Goal: Navigation & Orientation: Find specific page/section

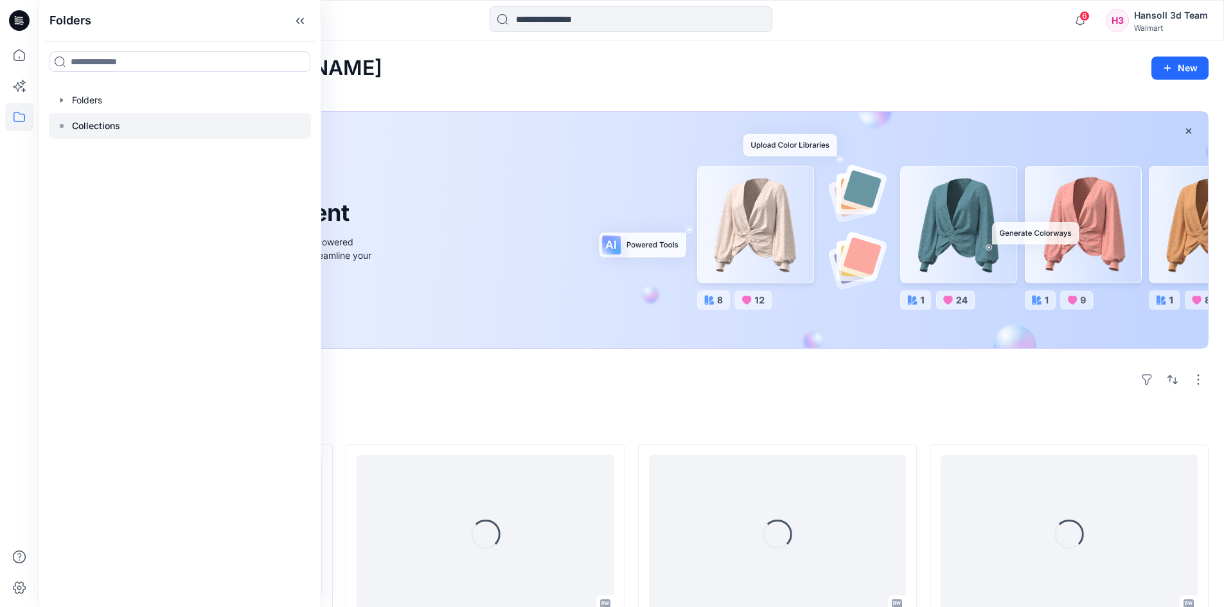
click at [94, 127] on p "Collections" at bounding box center [96, 125] width 48 height 15
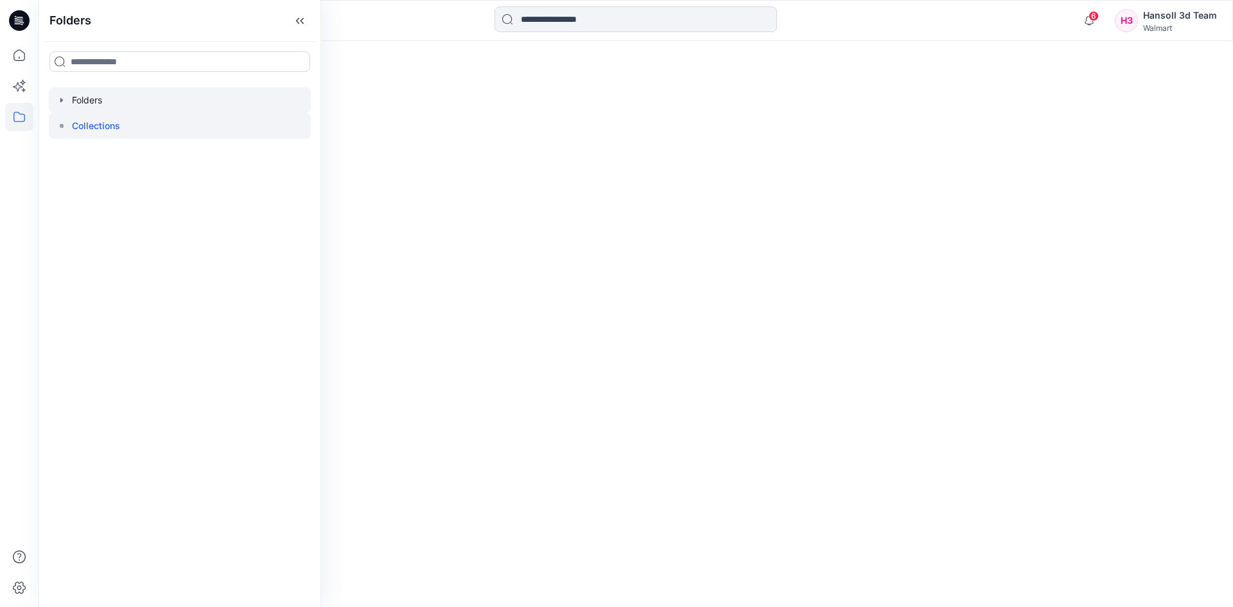
click at [89, 103] on div at bounding box center [180, 100] width 262 height 26
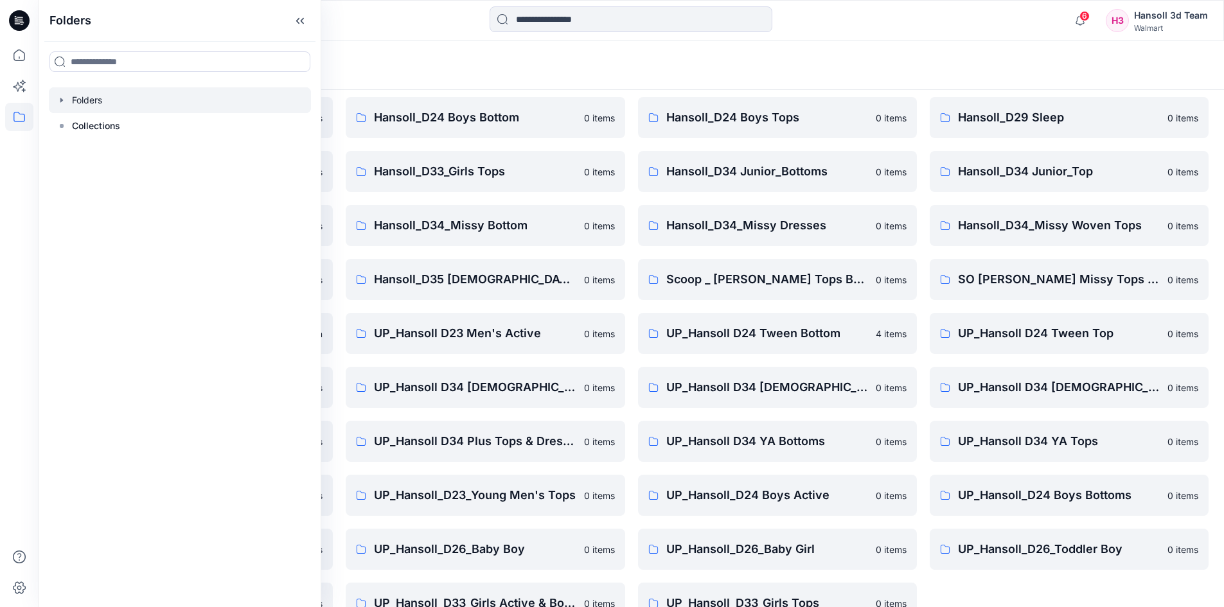
scroll to position [184, 0]
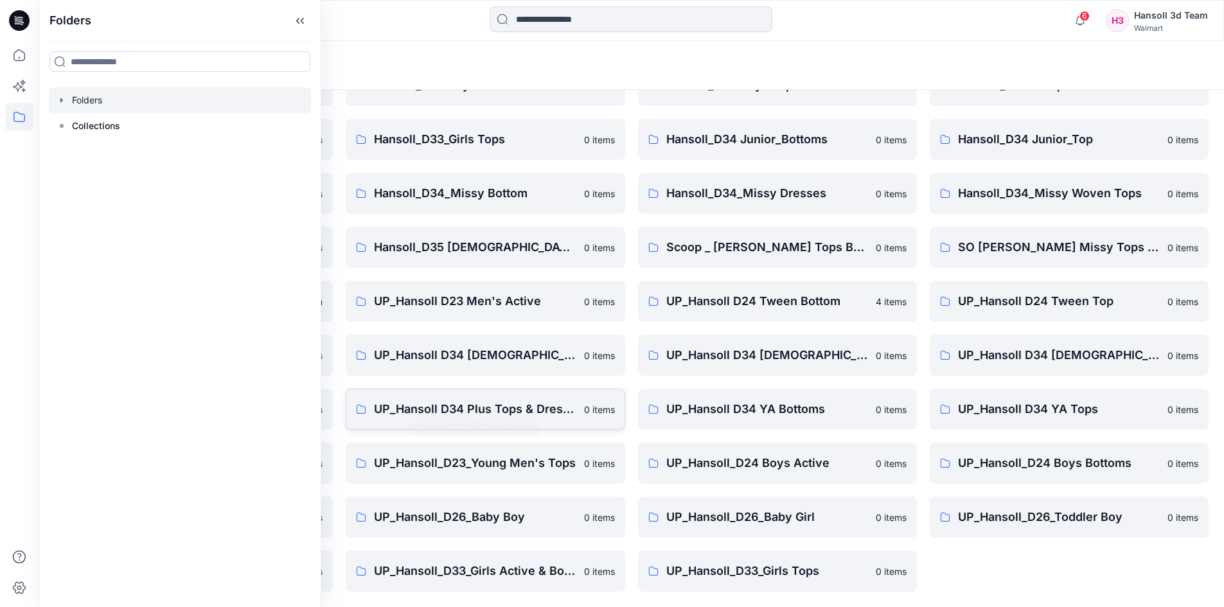
click at [524, 414] on p "UP_Hansoll D34 Plus Tops & Dresses" at bounding box center [475, 409] width 202 height 18
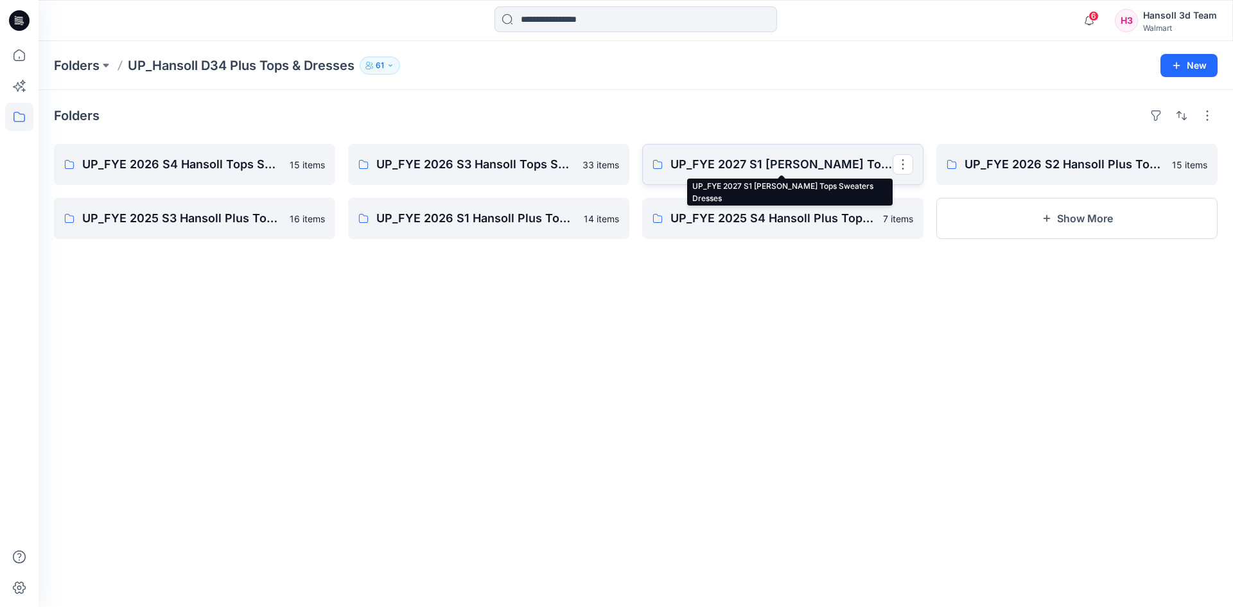
click at [777, 170] on p "UP_FYE 2027 S1 [PERSON_NAME] Tops Sweaters Dresses" at bounding box center [782, 164] width 222 height 18
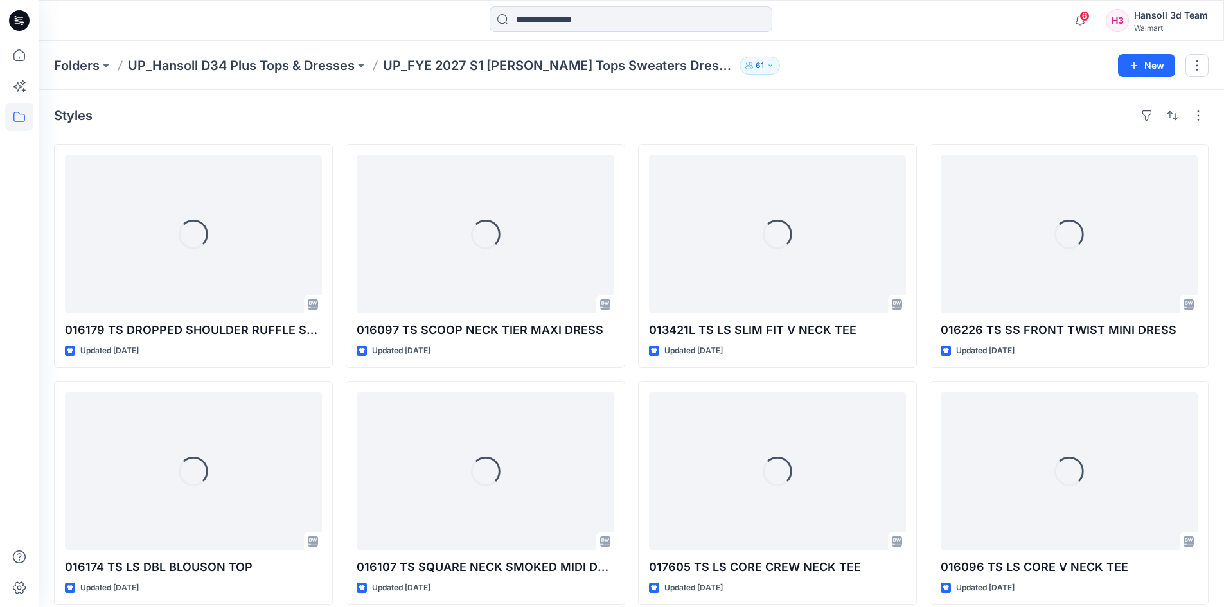
scroll to position [64, 0]
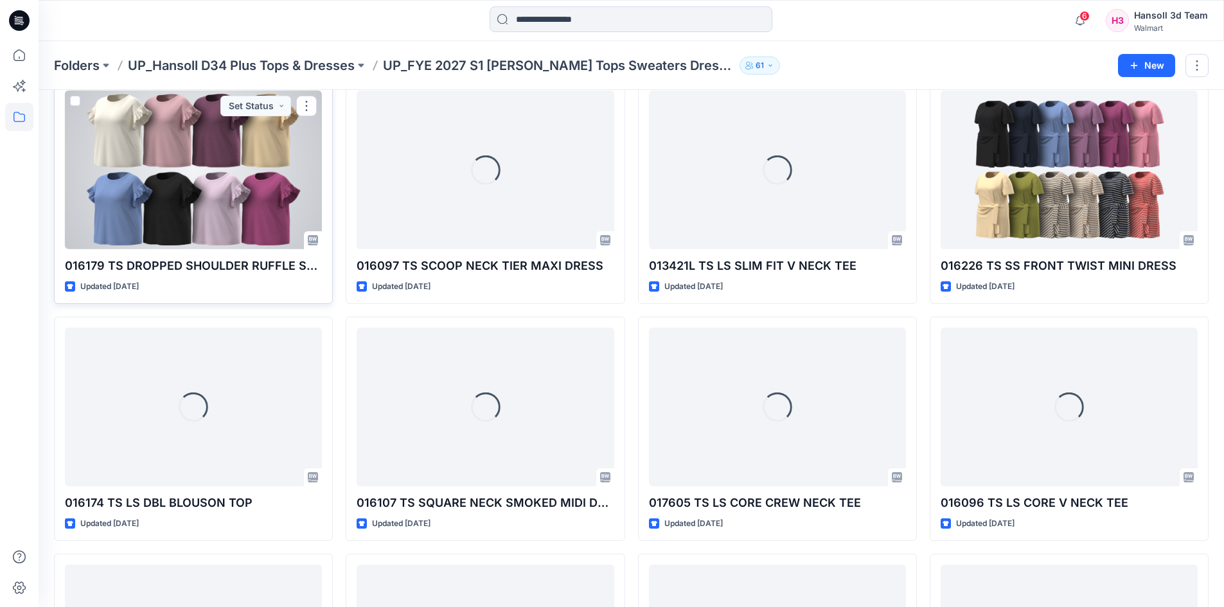
click at [177, 222] on div at bounding box center [193, 170] width 257 height 159
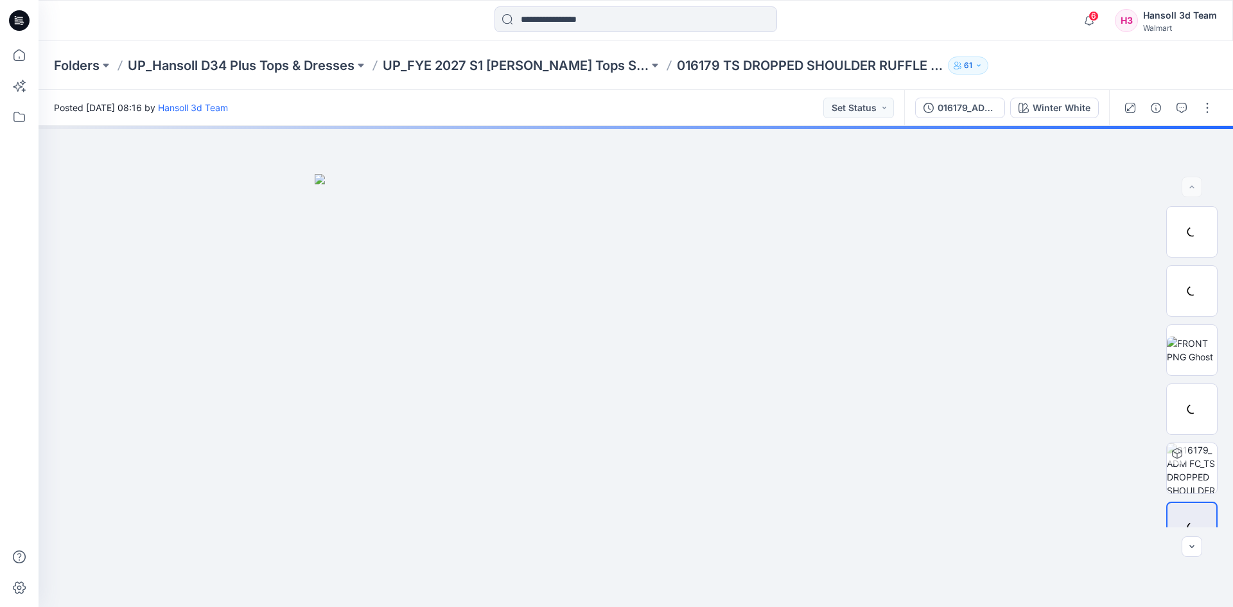
click at [1008, 71] on div "Folders UP_Hansoll D34 Plus Tops & Dresses UP_FYE 2027 S1 Hansoll Tops Sweaters…" at bounding box center [586, 66] width 1064 height 18
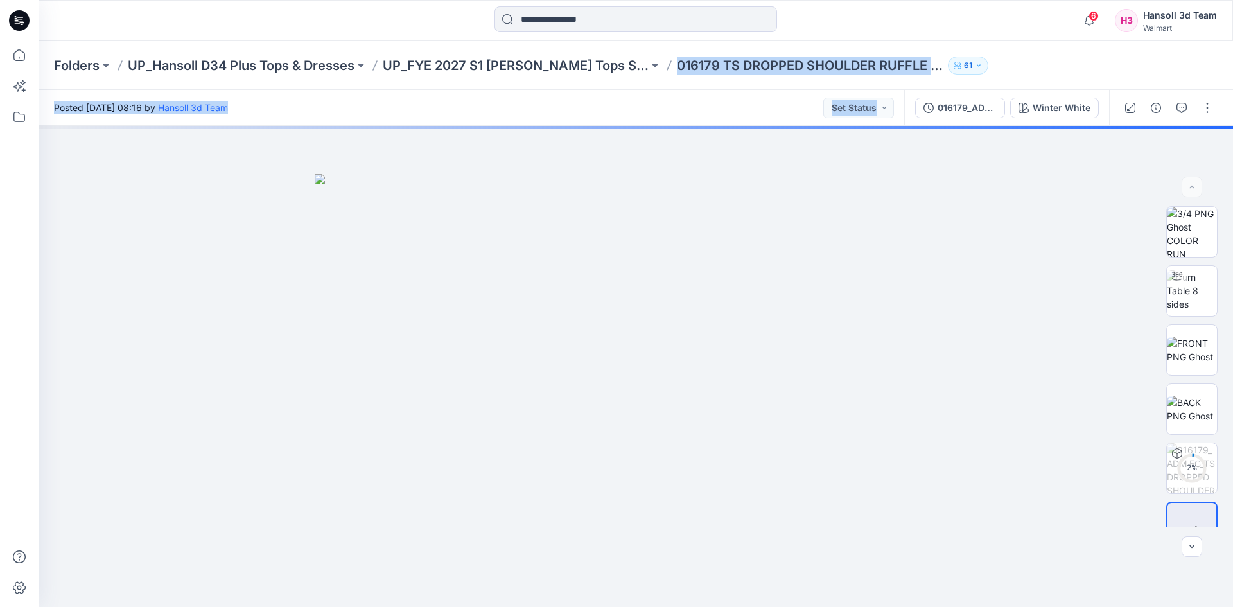
drag, startPoint x: 682, startPoint y: 66, endPoint x: 950, endPoint y: 90, distance: 268.9
click at [950, 90] on div "Folders UP_Hansoll D34 Plus Tops & Dresses UP_FYE 2027 S1 Hansoll Tops Sweaters…" at bounding box center [636, 324] width 1195 height 566
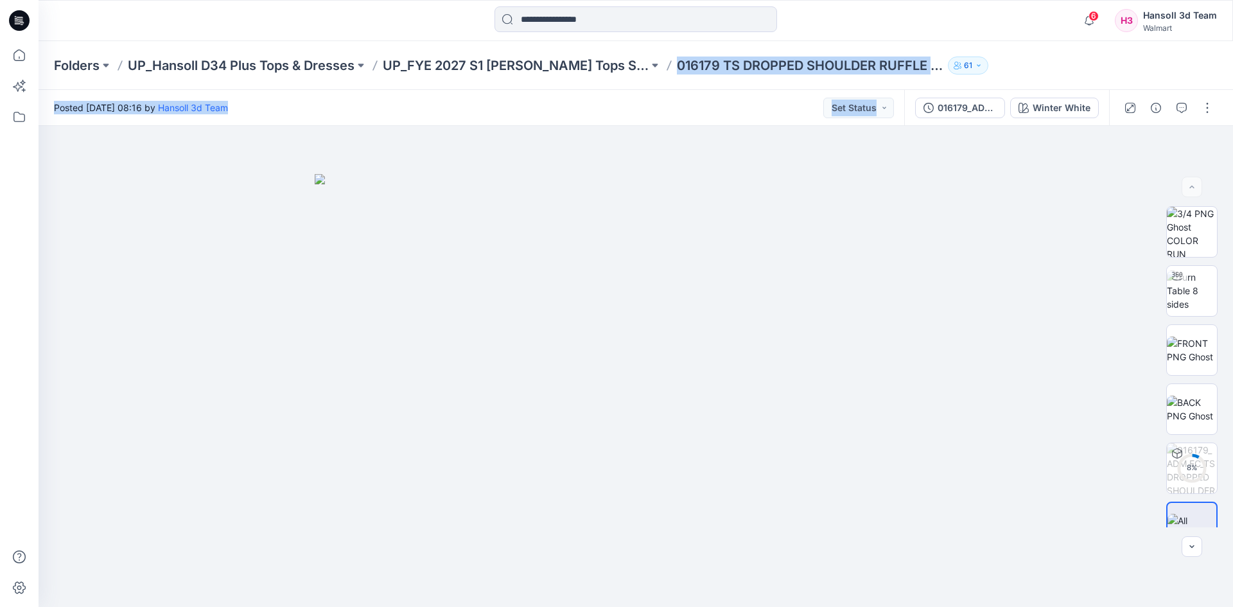
click at [1108, 55] on div "Folders UP_Hansoll D34 Plus Tops & Dresses UP_FYE 2027 S1 Hansoll Tops Sweaters…" at bounding box center [636, 65] width 1195 height 49
drag, startPoint x: 681, startPoint y: 69, endPoint x: 1072, endPoint y: 82, distance: 390.8
click at [1072, 82] on div "Folders UP_Hansoll D34 Plus Tops & Dresses UP_FYE 2027 S1 Hansoll Tops Sweaters…" at bounding box center [636, 65] width 1195 height 49
copy div "016179 TS DROPPED SHOULDER RUFFLE [STREET_ADDRESS]"
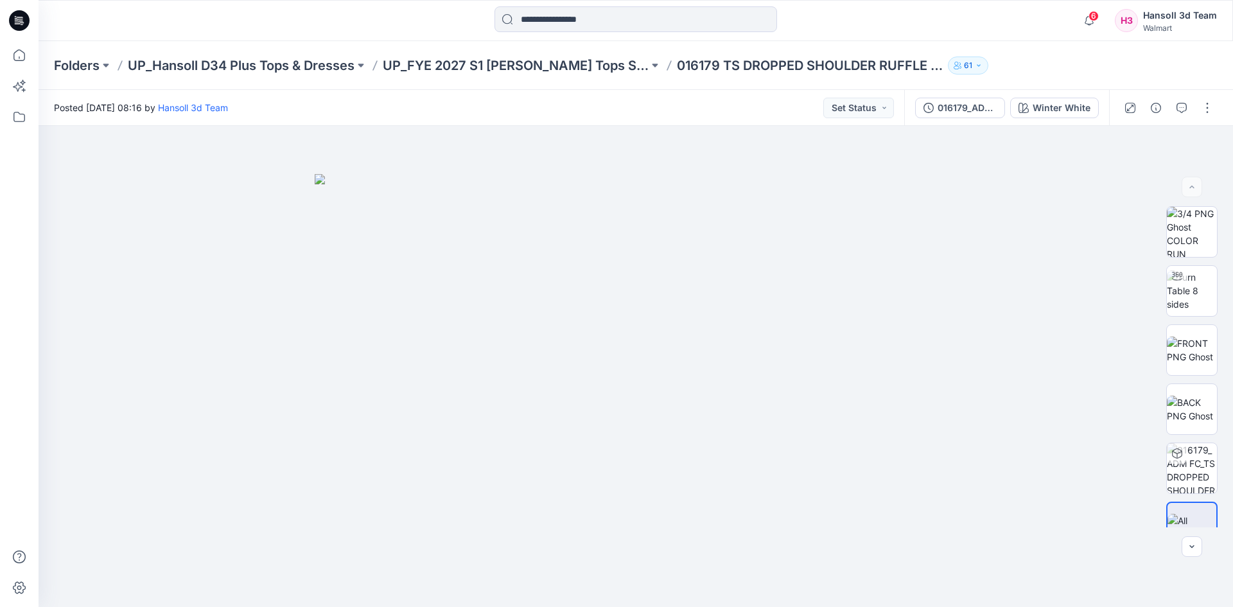
click at [1056, 38] on div "6 Notifications Your style HQ022219_AW CORE SHORT_PLUS is ready 1 new Colorways…" at bounding box center [636, 20] width 1195 height 41
